Goal: Find specific page/section: Find specific page/section

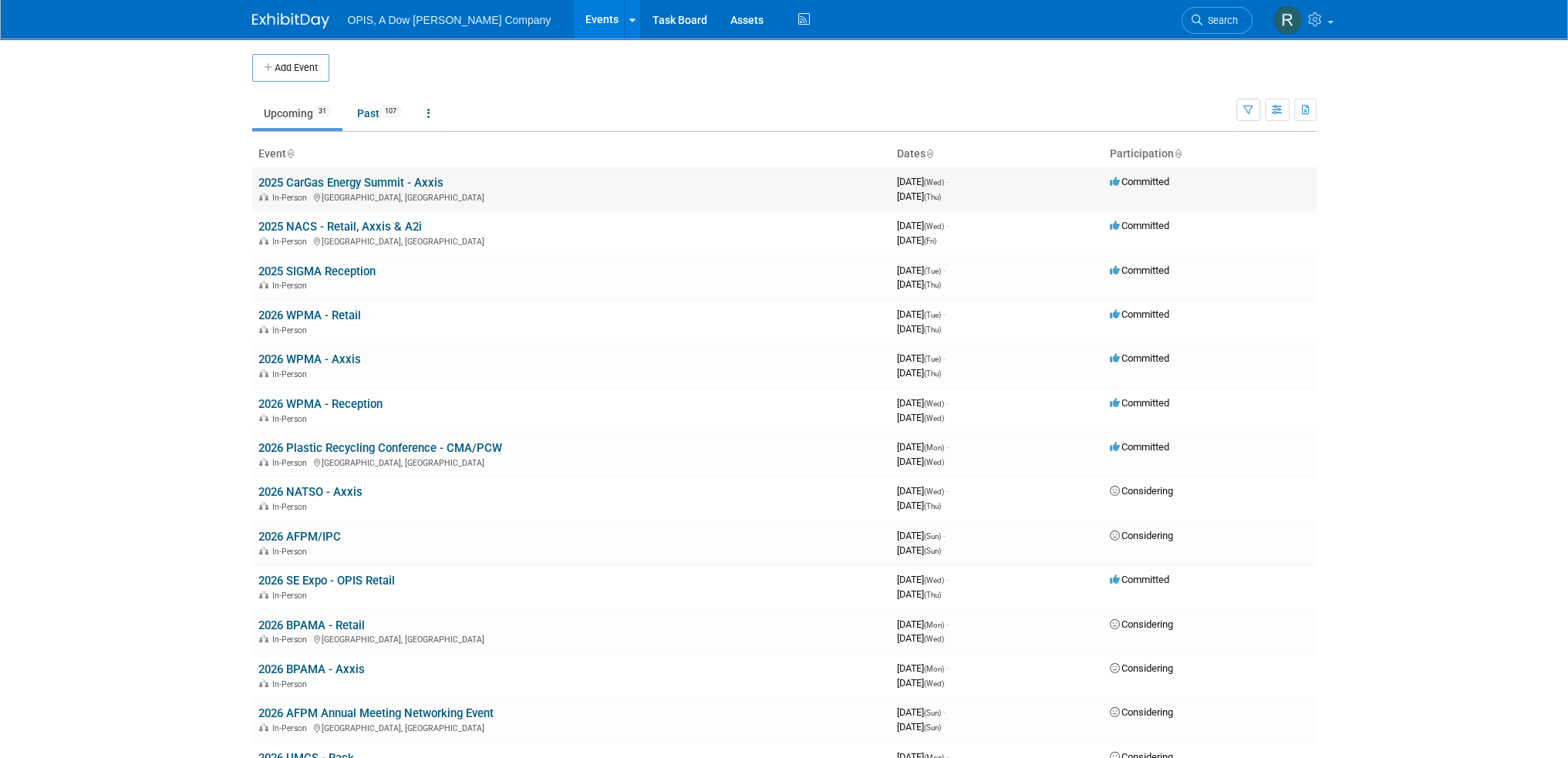
click at [367, 184] on link "2025 CarGas Energy Summit - Axxis" at bounding box center [351, 182] width 185 height 14
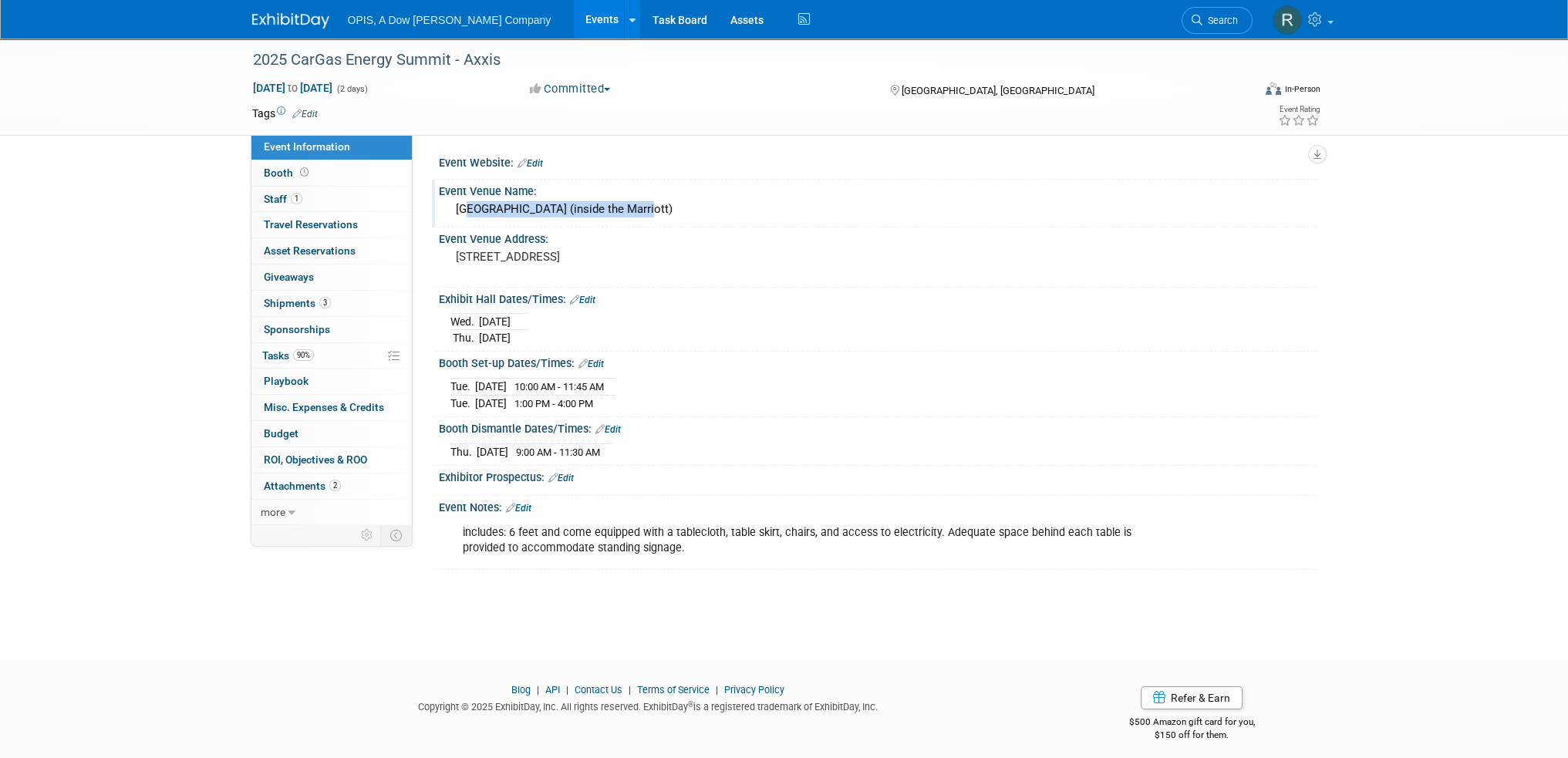
drag, startPoint x: 454, startPoint y: 208, endPoint x: 640, endPoint y: 204, distance: 186.0
click at [640, 204] on div "[GEOGRAPHIC_DATA] (inside the Marriott)" at bounding box center [877, 209] width 855 height 24
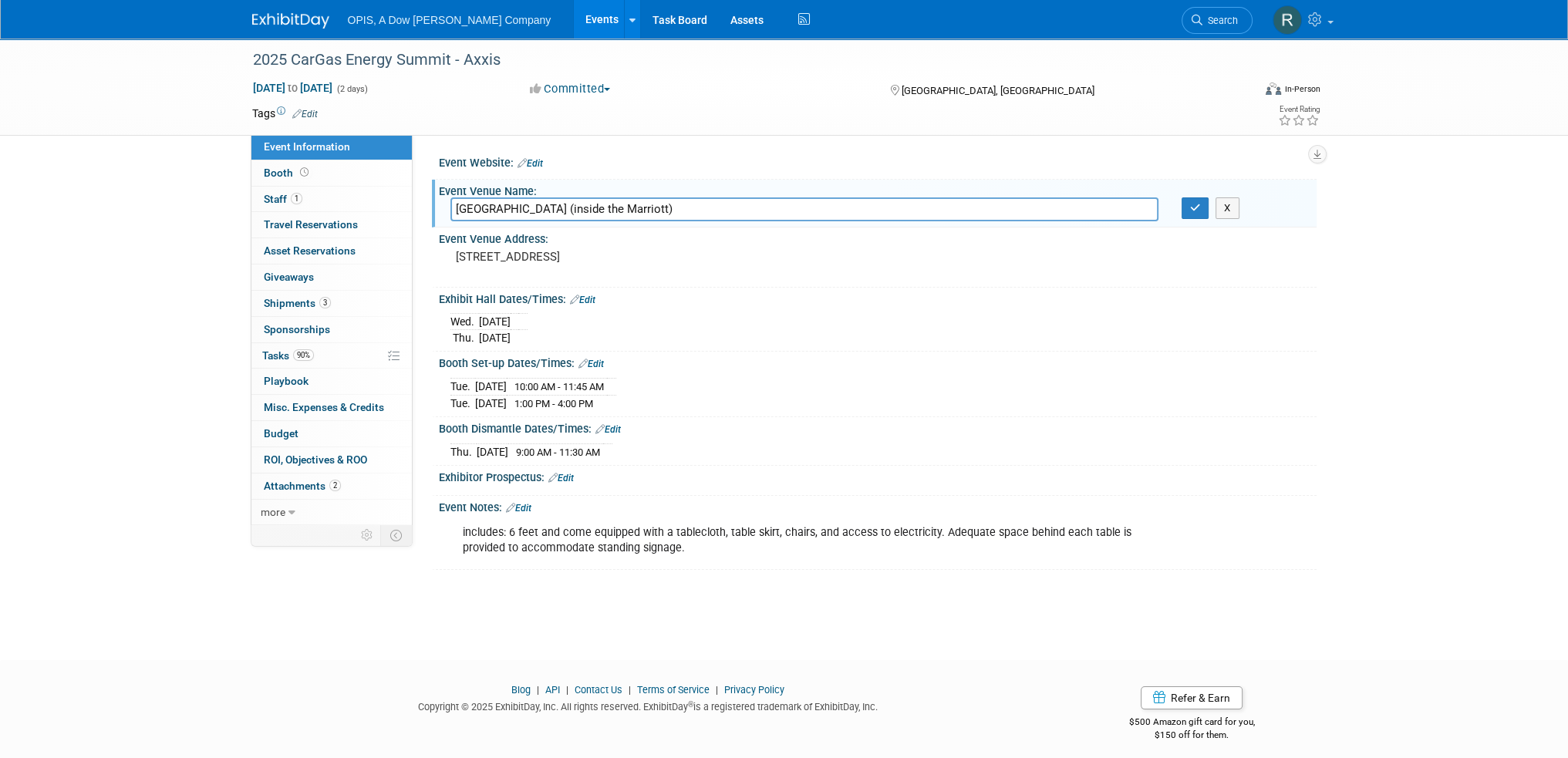
drag, startPoint x: 642, startPoint y: 206, endPoint x: 432, endPoint y: 210, distance: 210.0
click at [432, 210] on div "Event Venue Name: [GEOGRAPHIC_DATA] (inside the Marriott) [GEOGRAPHIC_DATA] (in…" at bounding box center [874, 204] width 885 height 49
drag, startPoint x: 451, startPoint y: 252, endPoint x: 526, endPoint y: 252, distance: 75.0
click at [526, 252] on div "[STREET_ADDRESS]" at bounding box center [622, 263] width 343 height 35
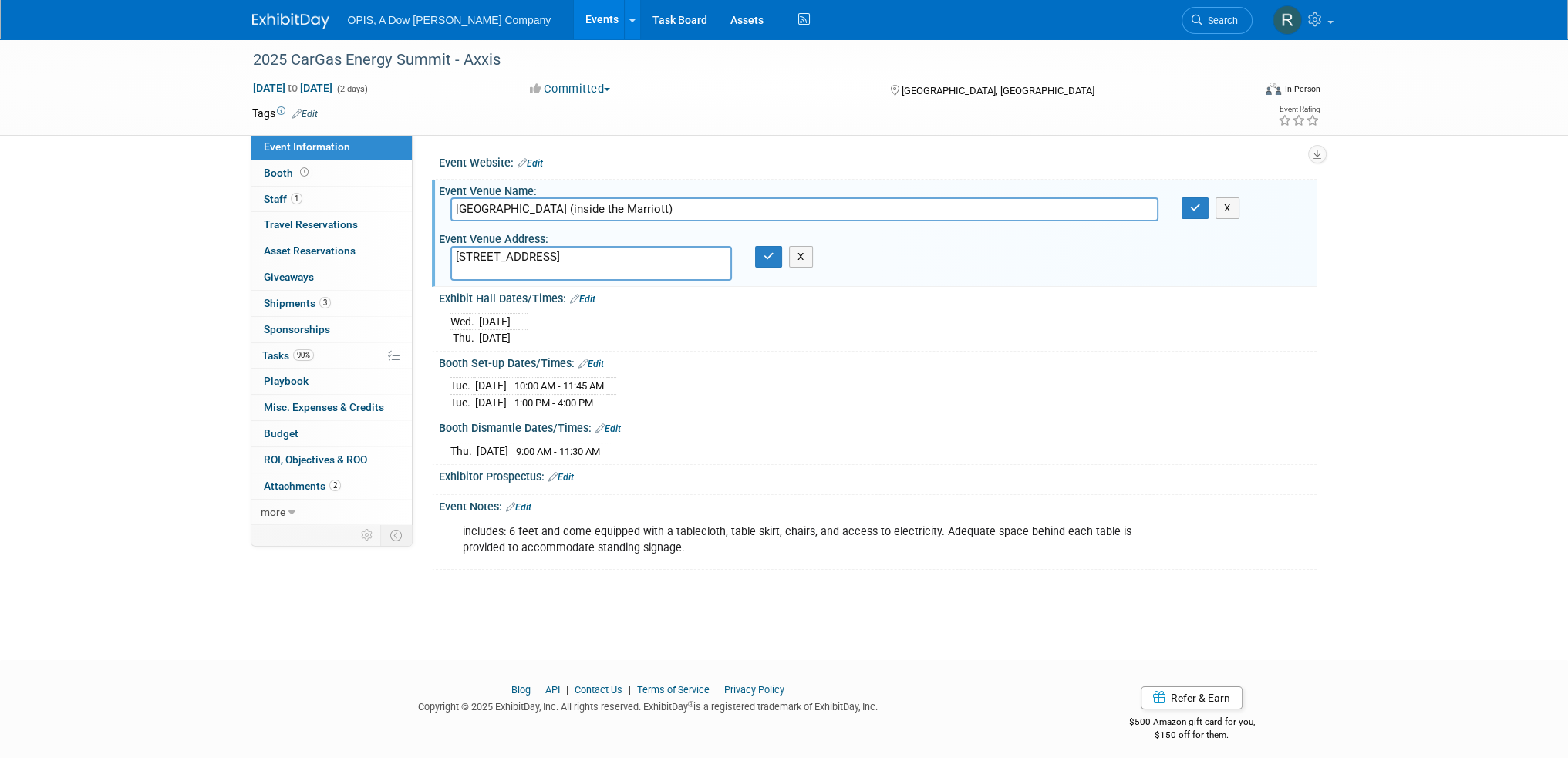
drag, startPoint x: 527, startPoint y: 252, endPoint x: 434, endPoint y: 267, distance: 94.2
click at [434, 267] on div "Event Venue Address: [STREET_ADDRESS] [STREET_ADDRESS] X" at bounding box center [874, 257] width 885 height 60
click at [605, 252] on textarea "[STREET_ADDRESS]" at bounding box center [591, 263] width 282 height 35
drag, startPoint x: 606, startPoint y: 252, endPoint x: 651, endPoint y: 252, distance: 45.0
click at [651, 252] on textarea "[STREET_ADDRESS]" at bounding box center [591, 263] width 282 height 35
